Goal: Task Accomplishment & Management: Manage account settings

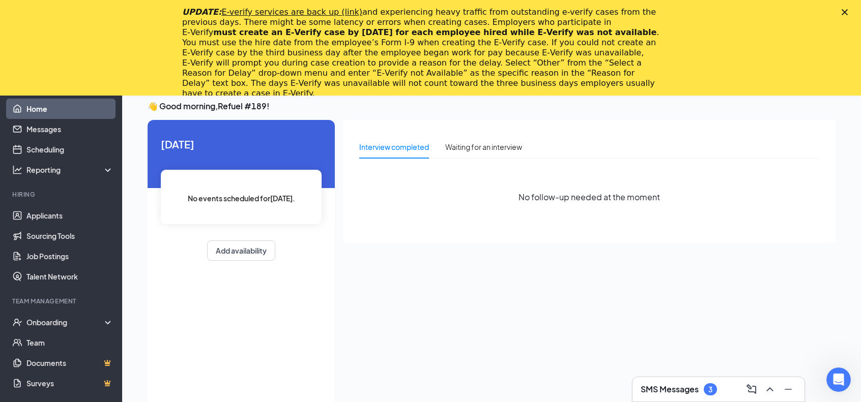
scroll to position [15, 0]
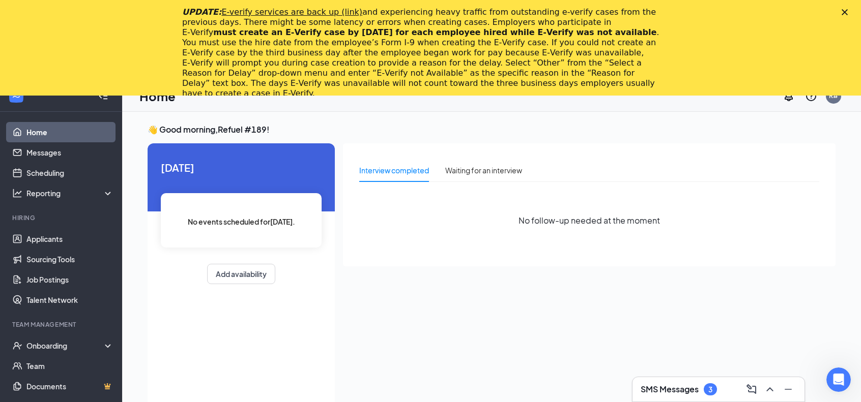
click at [191, 174] on span "[DATE]" at bounding box center [241, 168] width 161 height 16
click at [39, 173] on link "Scheduling" at bounding box center [69, 173] width 87 height 20
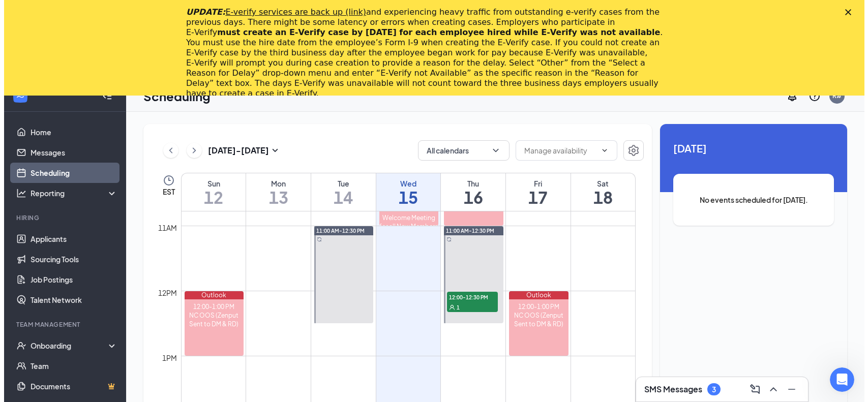
scroll to position [703, 0]
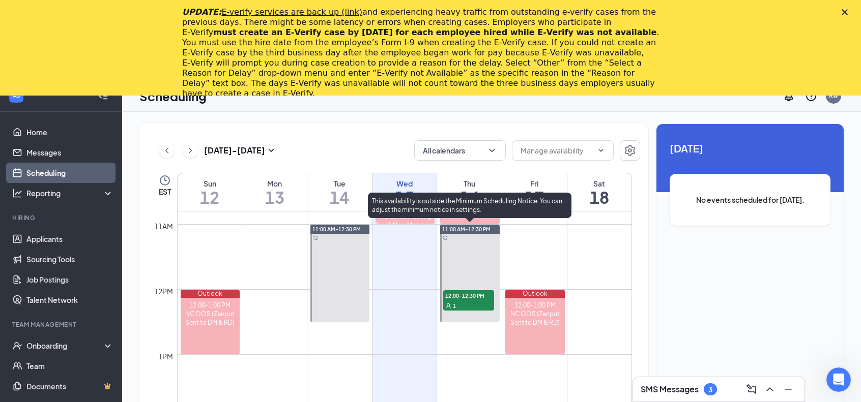
click at [433, 298] on span "12:00-12:30 PM" at bounding box center [468, 295] width 51 height 10
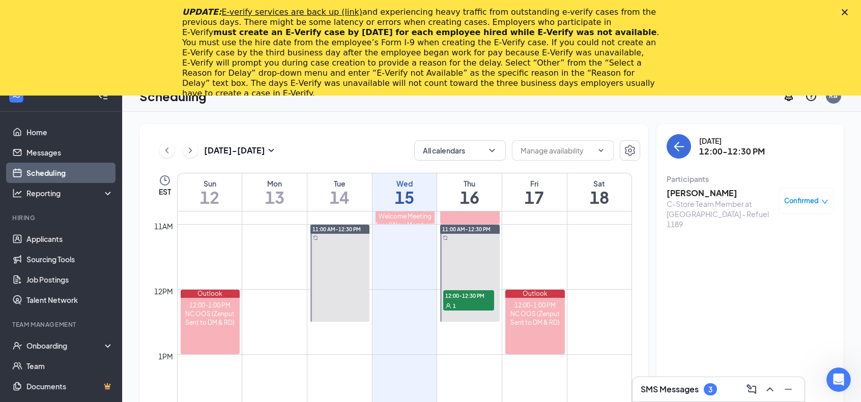
click at [433, 193] on h3 "[PERSON_NAME]" at bounding box center [719, 193] width 107 height 11
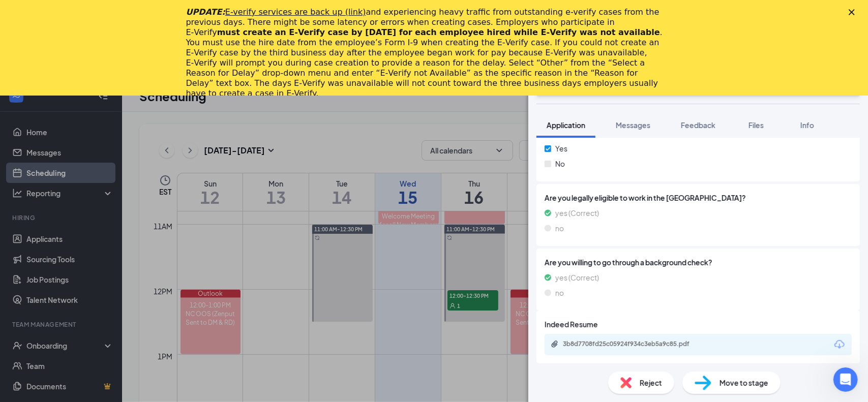
scroll to position [463, 0]
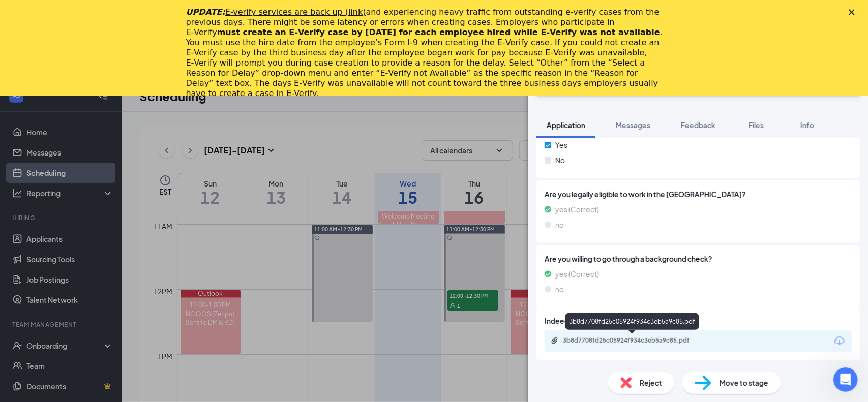
click at [433, 340] on div "3b8d7708fd25c05924f934c3eb5a9c85.pdf" at bounding box center [634, 341] width 142 height 8
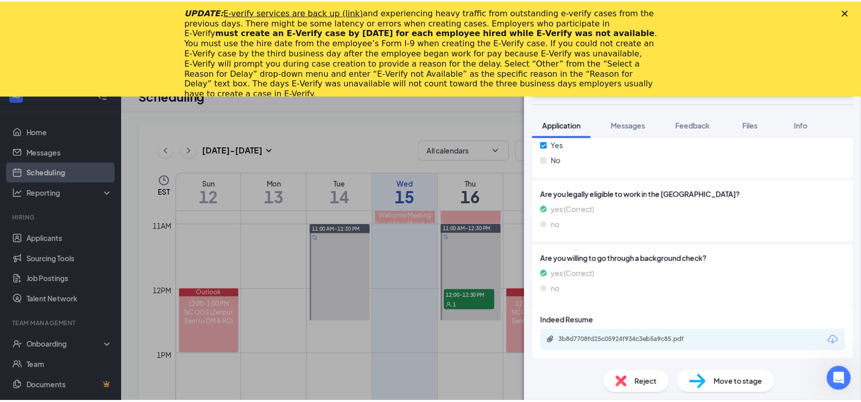
scroll to position [460, 0]
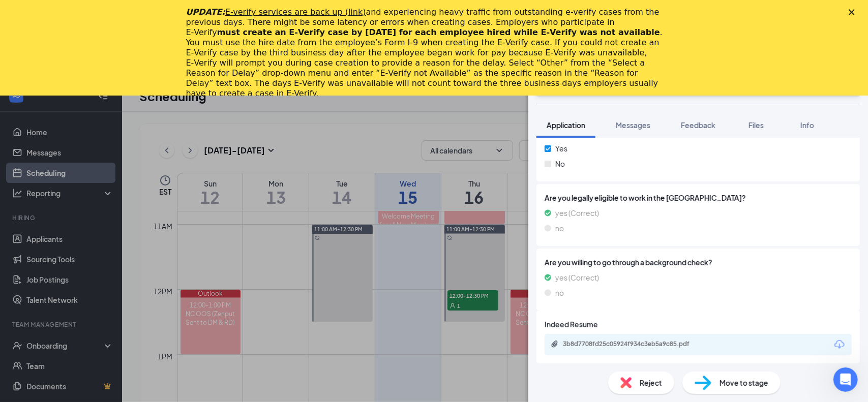
click at [293, 124] on div "EY [PERSON_NAME] C-Store Team Member at [GEOGRAPHIC_DATA] - Refuel 1189 Add a t…" at bounding box center [434, 201] width 868 height 402
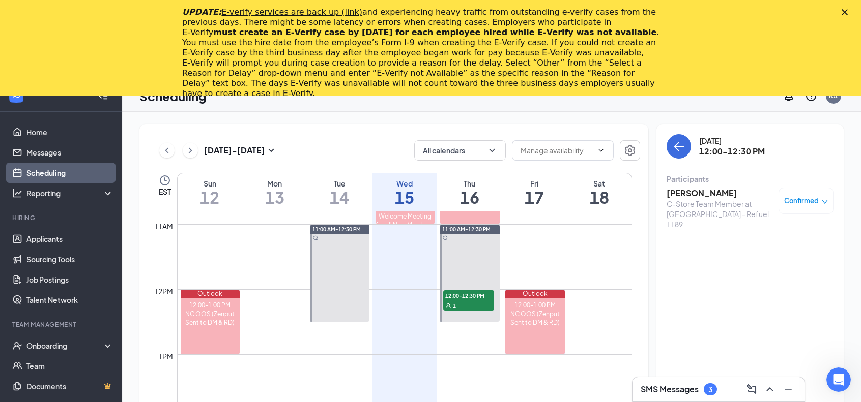
click at [433, 394] on h3 "SMS Messages" at bounding box center [669, 389] width 58 height 11
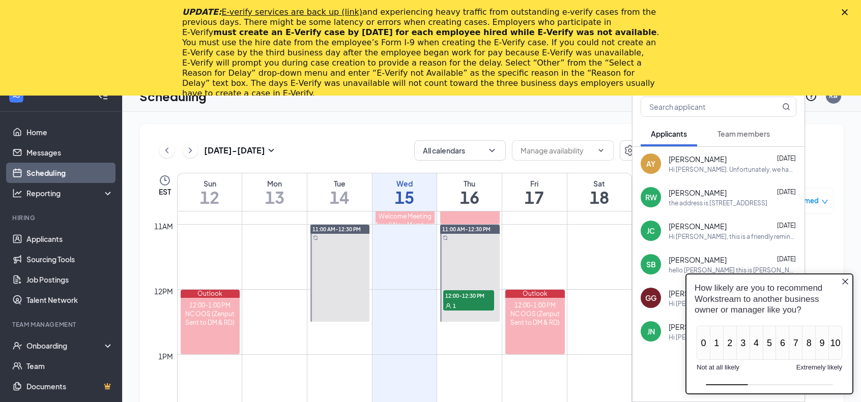
click at [433, 140] on button "Team members" at bounding box center [743, 133] width 73 height 25
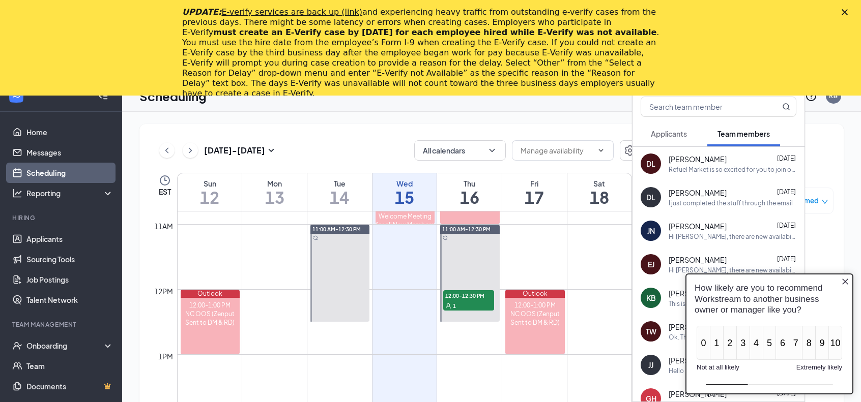
click at [433, 139] on button "Applicants" at bounding box center [668, 133] width 56 height 25
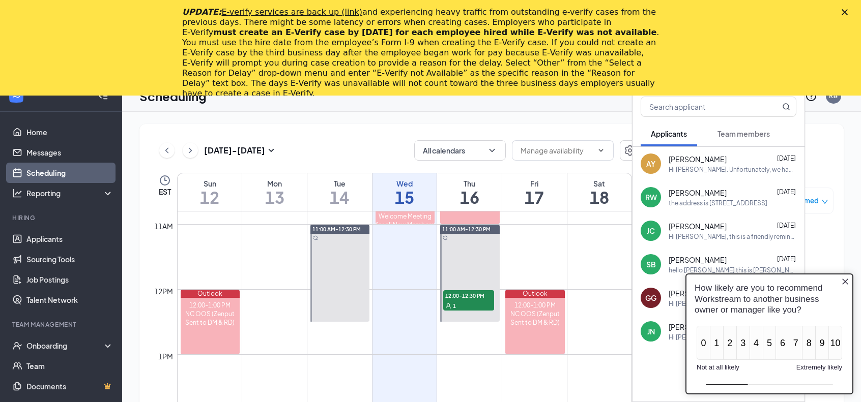
click at [433, 286] on icon "Close button" at bounding box center [845, 282] width 8 height 8
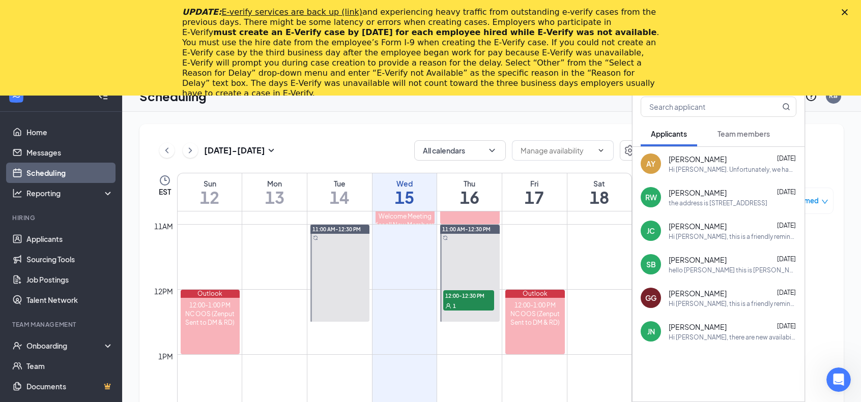
click at [433, 201] on div "the address is [STREET_ADDRESS]" at bounding box center [717, 203] width 99 height 9
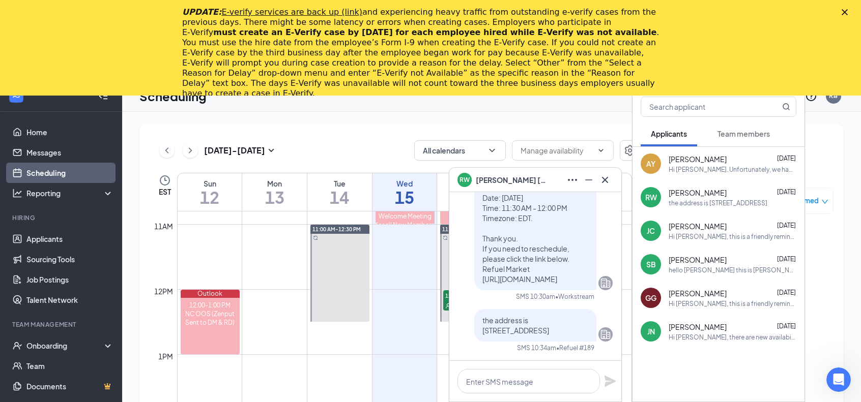
click at [433, 231] on div "[PERSON_NAME] [DATE] Hi [PERSON_NAME], this is a friendly reminder. Your meetin…" at bounding box center [732, 231] width 128 height 20
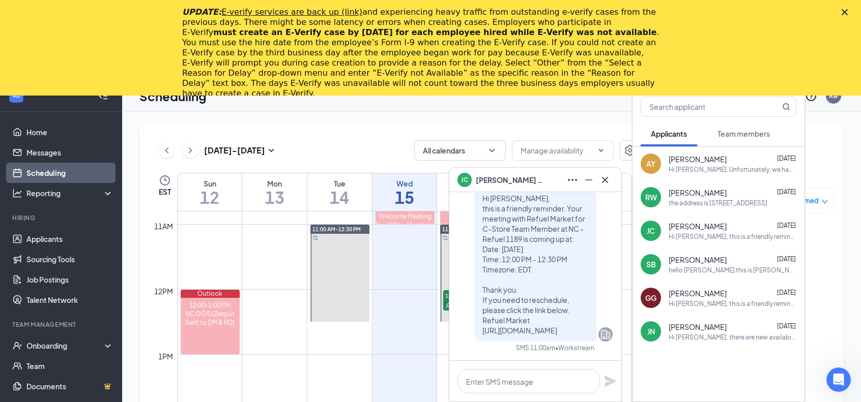
click at [433, 266] on div "hello [PERSON_NAME] this is [PERSON_NAME] the manager of the store you applied …" at bounding box center [732, 270] width 128 height 9
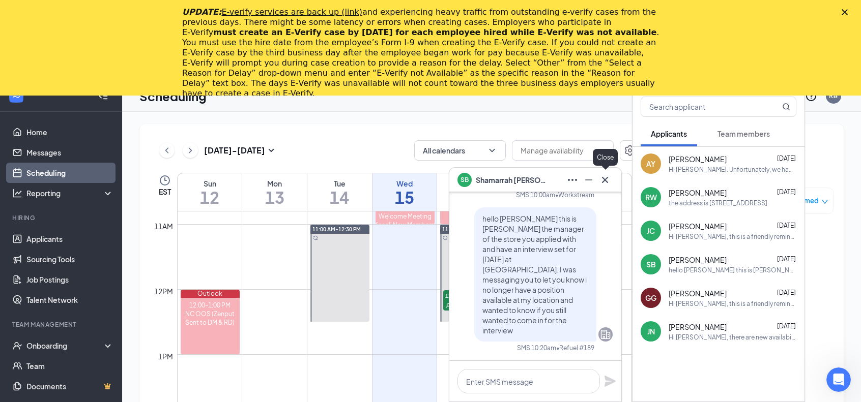
click at [433, 183] on icon "Cross" at bounding box center [605, 180] width 12 height 12
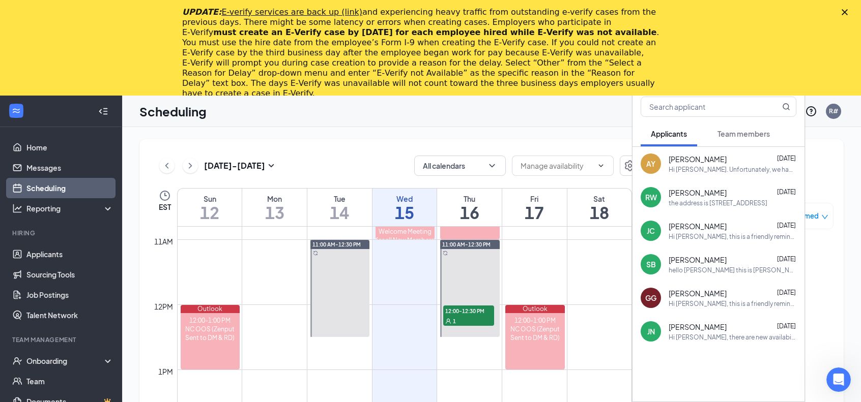
click at [433, 10] on div "Close" at bounding box center [846, 12] width 10 height 6
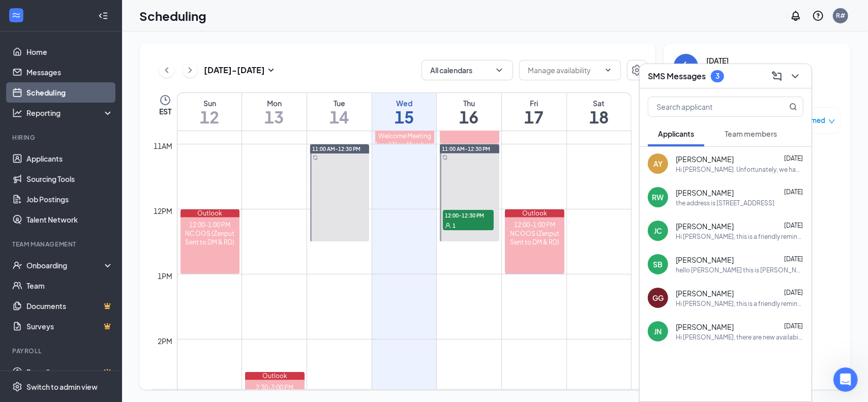
click at [433, 76] on div "3" at bounding box center [718, 76] width 4 height 9
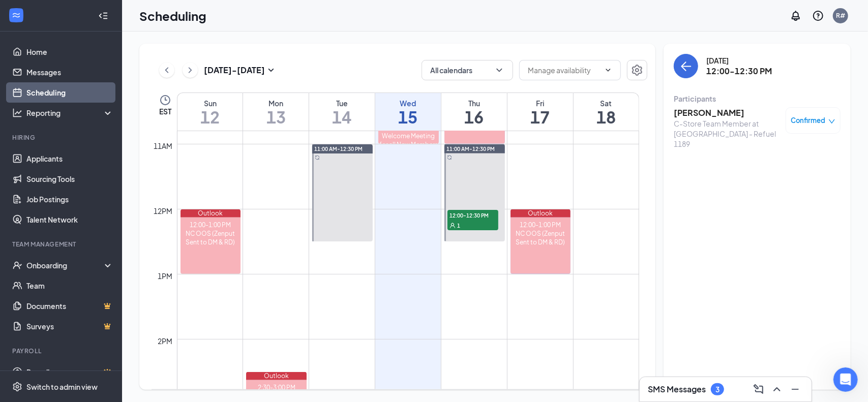
click at [433, 396] on div "SMS Messages 3" at bounding box center [686, 390] width 76 height 12
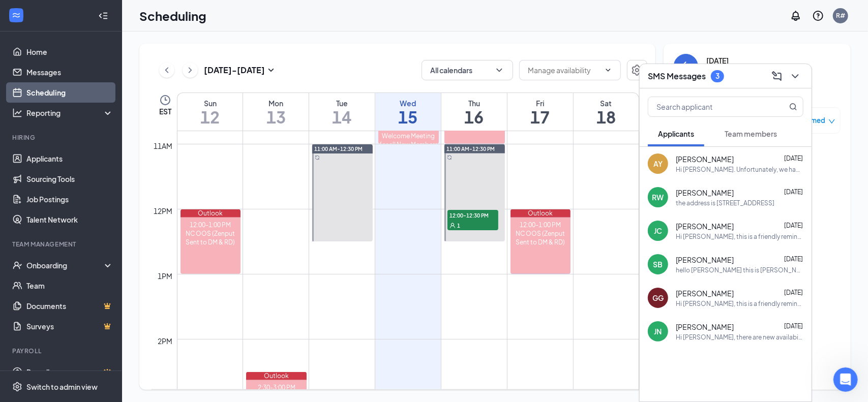
click at [433, 136] on span "Team members" at bounding box center [751, 133] width 52 height 9
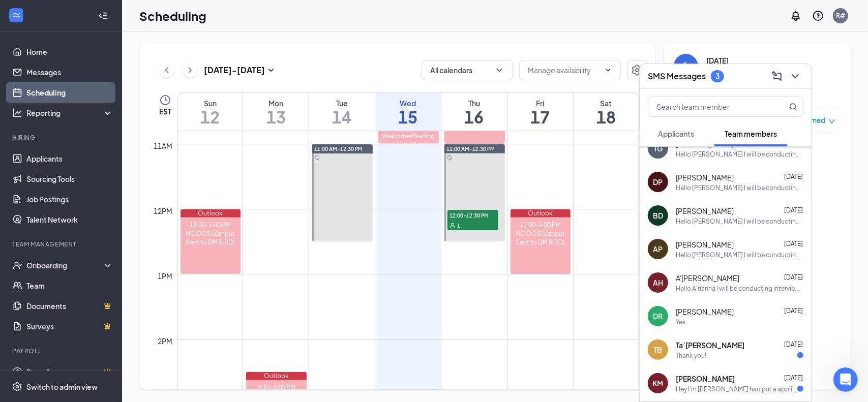
scroll to position [383, 0]
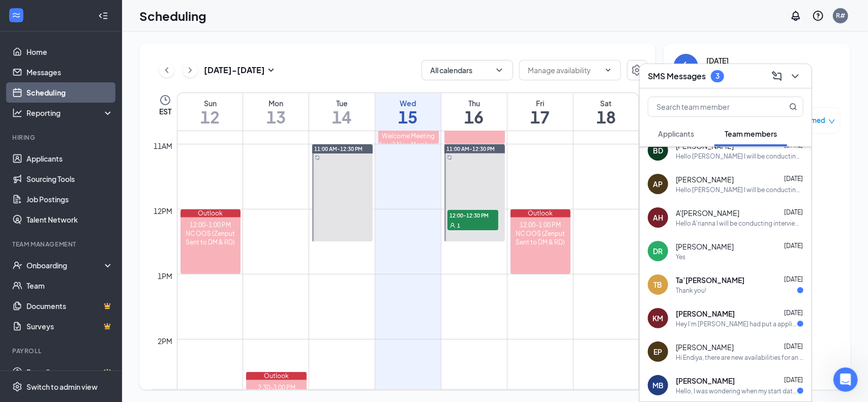
click at [433, 286] on div "Thank you!" at bounding box center [740, 290] width 128 height 9
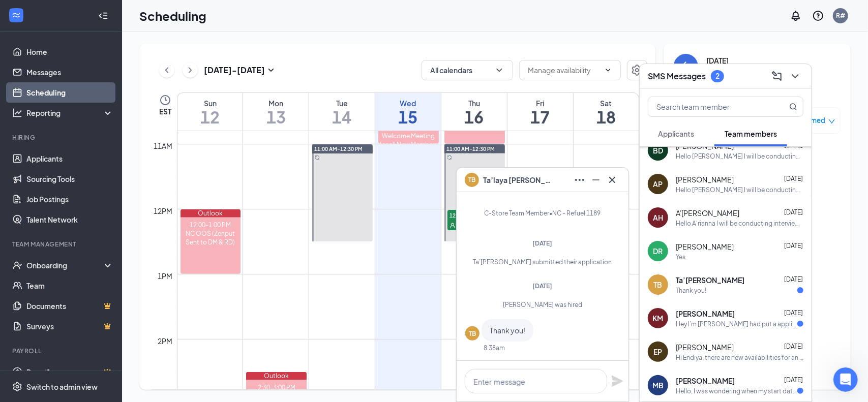
click at [433, 324] on div "Hey I’m [PERSON_NAME] had put a application in with you guys I had got a messag…" at bounding box center [737, 324] width 122 height 9
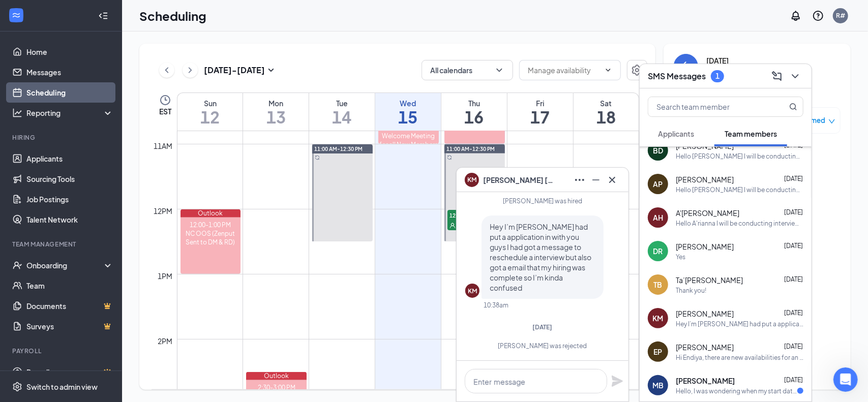
click at [433, 339] on div "EP [PERSON_NAME][DATE] Hi [PERSON_NAME], there are new availabilities for an in…" at bounding box center [726, 352] width 172 height 34
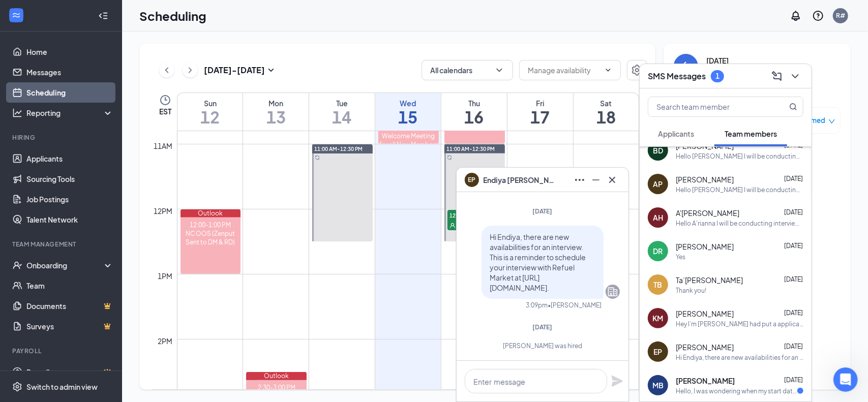
click at [433, 382] on span "[PERSON_NAME]" at bounding box center [705, 381] width 59 height 10
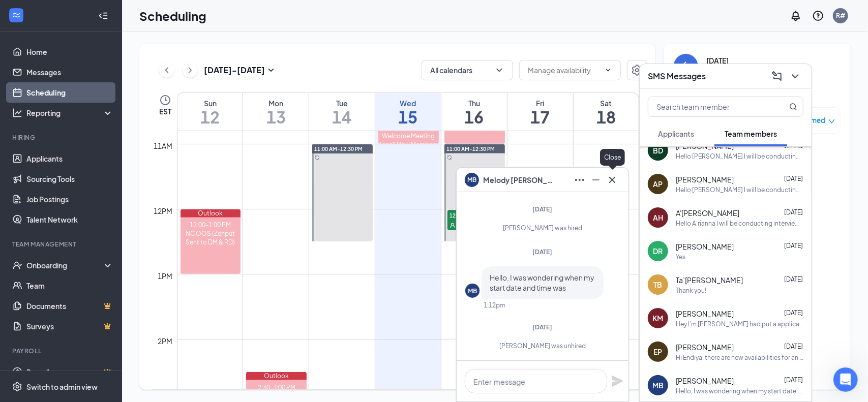
click at [433, 184] on icon "Cross" at bounding box center [612, 180] width 12 height 12
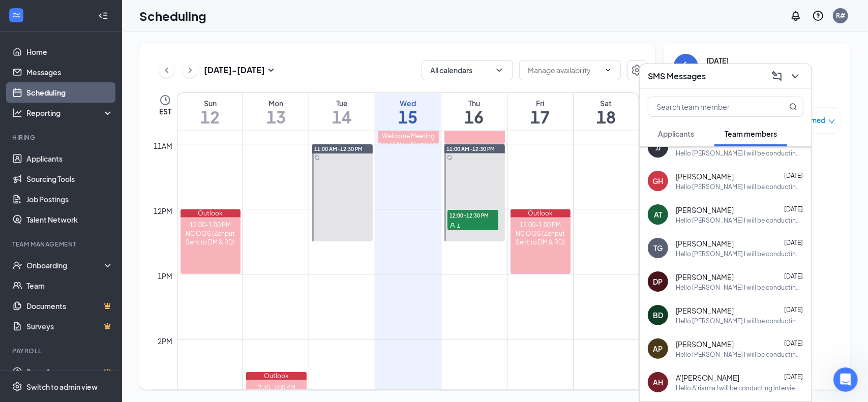
scroll to position [179, 0]
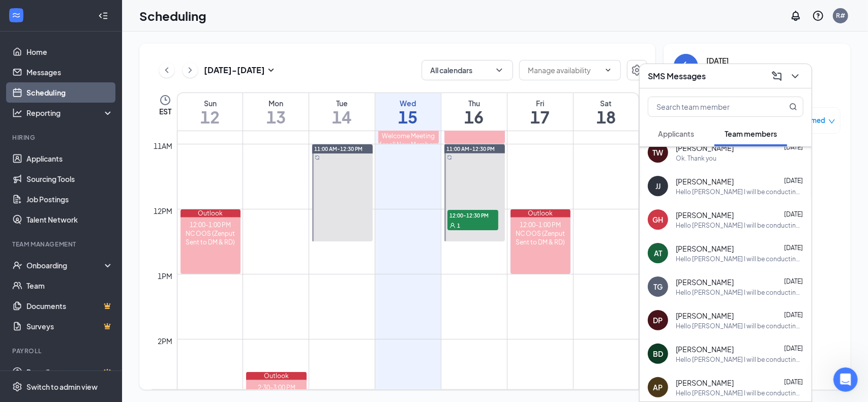
click at [433, 137] on span "Applicants" at bounding box center [676, 133] width 36 height 9
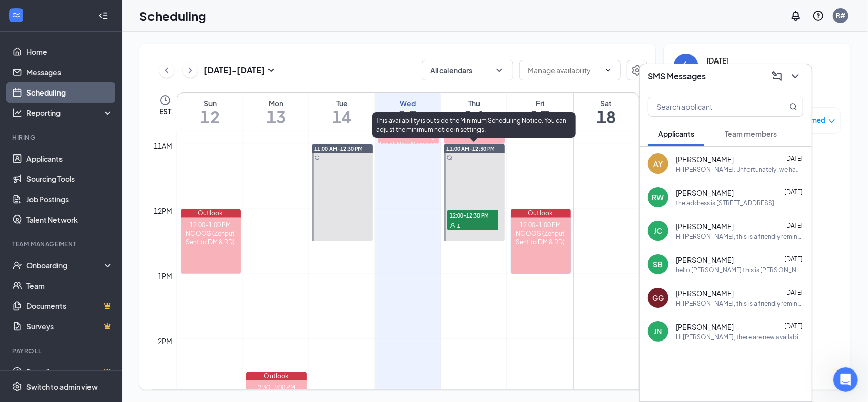
click at [433, 222] on div "1" at bounding box center [473, 225] width 51 height 10
click at [433, 218] on span "12:00-12:30 PM" at bounding box center [473, 215] width 51 height 10
click at [433, 220] on div "1" at bounding box center [473, 225] width 51 height 10
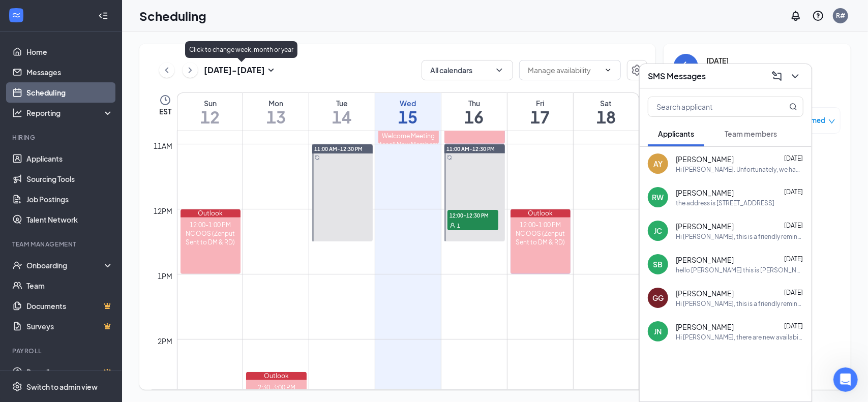
click at [250, 74] on h3 "[DATE] - [DATE]" at bounding box center [234, 70] width 61 height 11
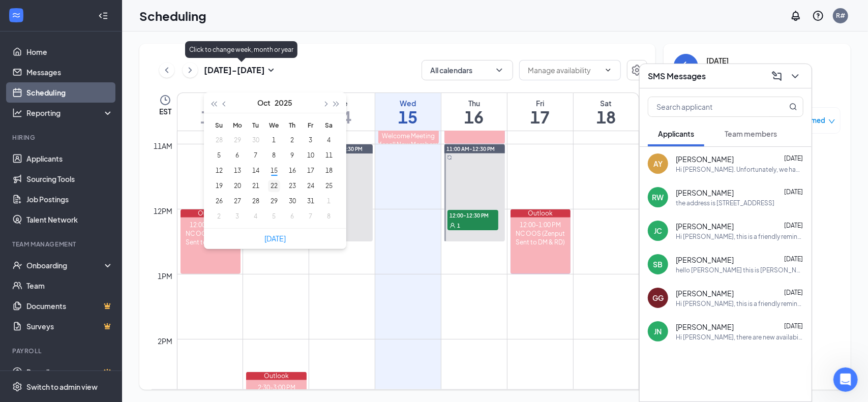
type input "[DATE]"
click at [275, 186] on div "22" at bounding box center [274, 186] width 12 height 12
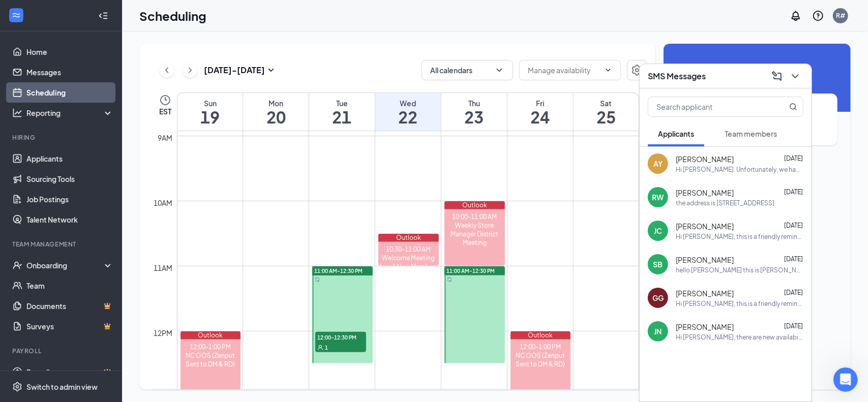
scroll to position [653, 0]
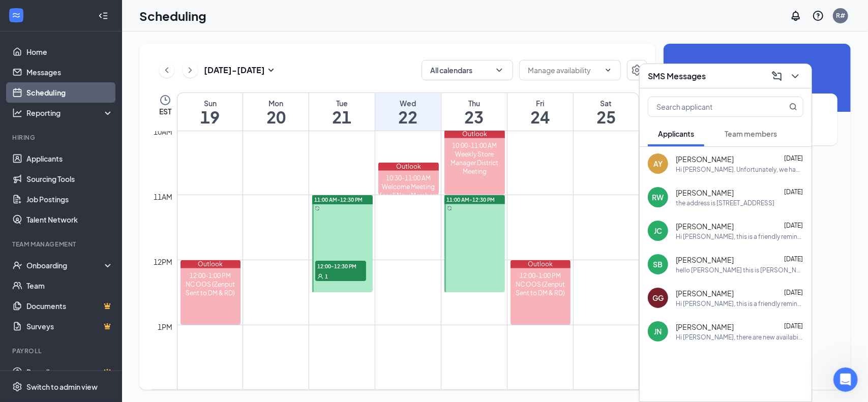
click at [341, 270] on span "12:00-12:30 PM" at bounding box center [340, 266] width 51 height 10
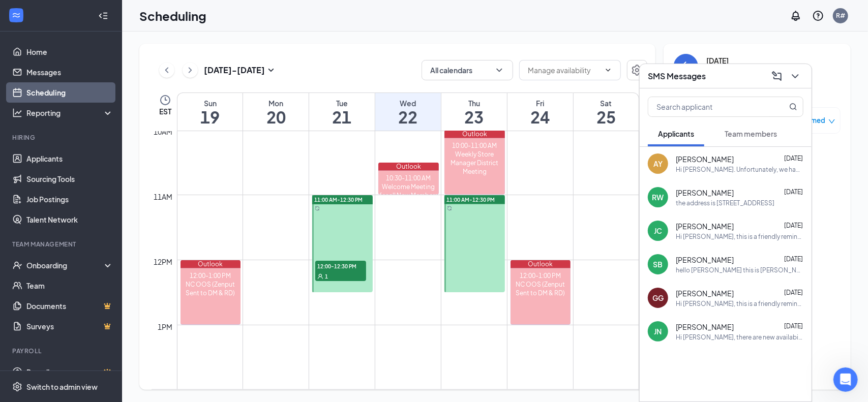
click at [340, 266] on span "12:00-12:30 PM" at bounding box center [340, 266] width 51 height 10
drag, startPoint x: 340, startPoint y: 266, endPoint x: 515, endPoint y: 174, distance: 197.5
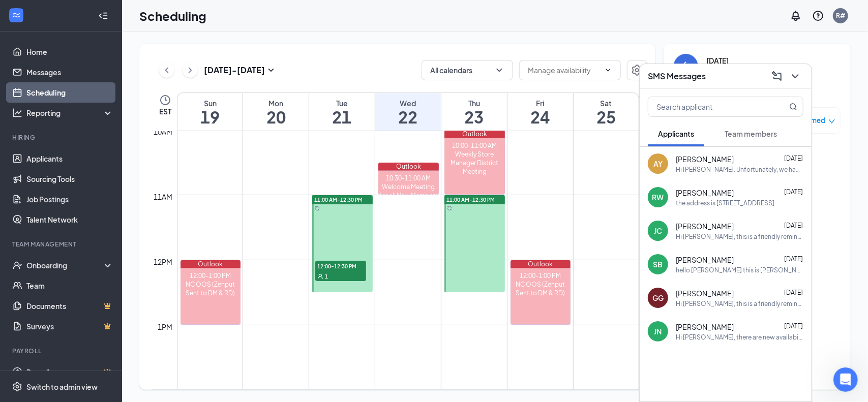
click at [366, 258] on div "11:00 AM-12:30 PM 12:00-12:30 PM 1" at bounding box center [342, 243] width 61 height 97
click at [433, 76] on icon "ChevronDown" at bounding box center [795, 76] width 12 height 12
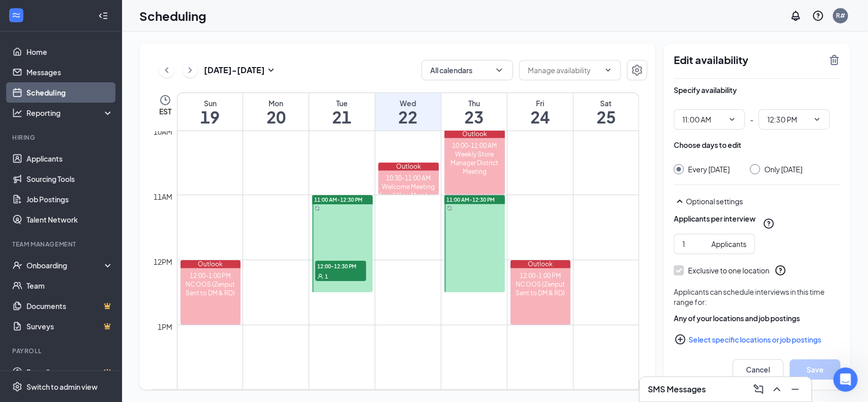
click at [340, 276] on div "1" at bounding box center [340, 276] width 51 height 10
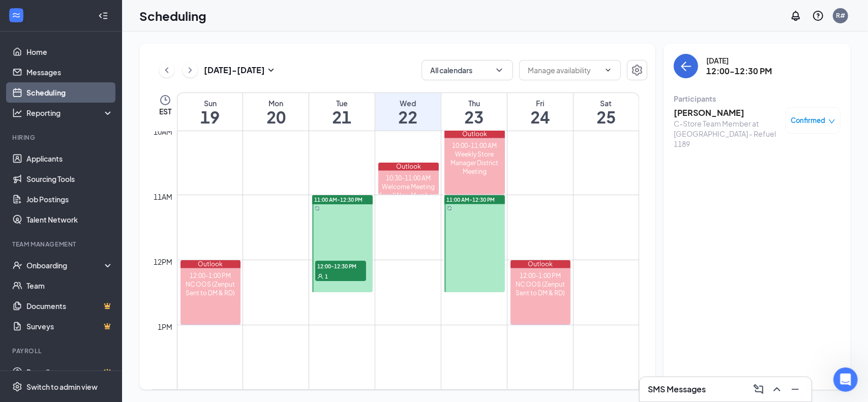
click at [433, 110] on h3 "[PERSON_NAME]" at bounding box center [727, 112] width 107 height 11
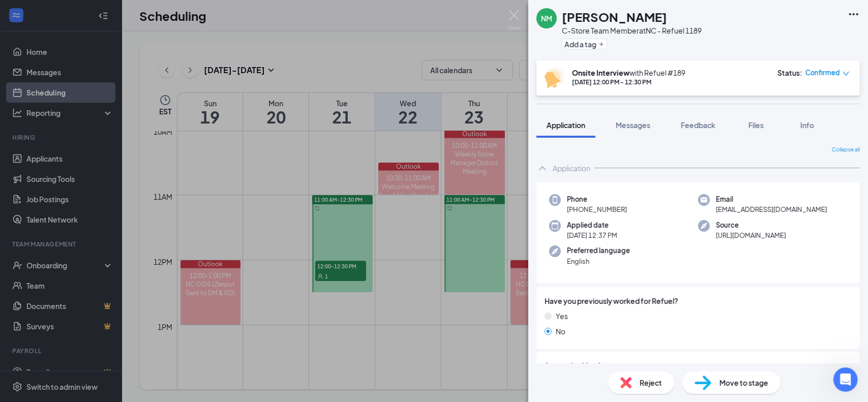
click at [433, 18] on div "NM [PERSON_NAME] C-Store Team Member at [GEOGRAPHIC_DATA] - Refuel 1189 Add a t…" at bounding box center [434, 201] width 868 height 402
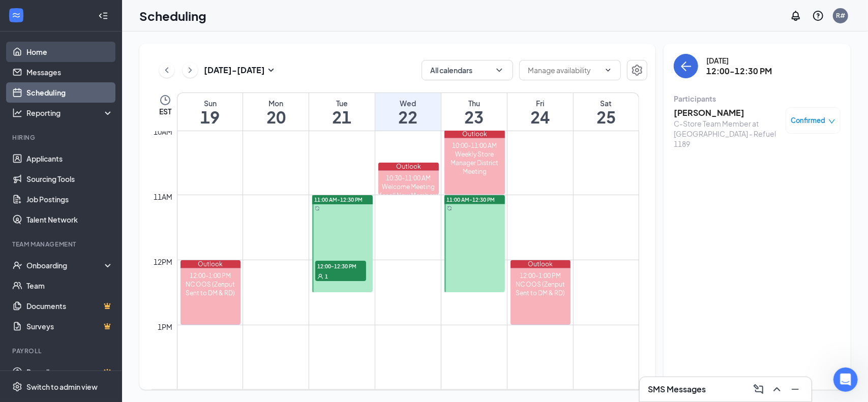
click at [38, 49] on link "Home" at bounding box center [69, 52] width 87 height 20
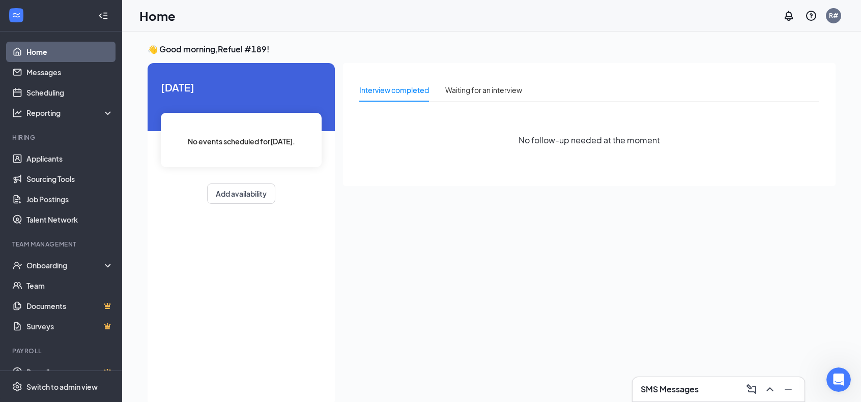
click at [433, 394] on h3 "SMS Messages" at bounding box center [669, 389] width 58 height 11
